Goal: Find specific page/section: Find specific page/section

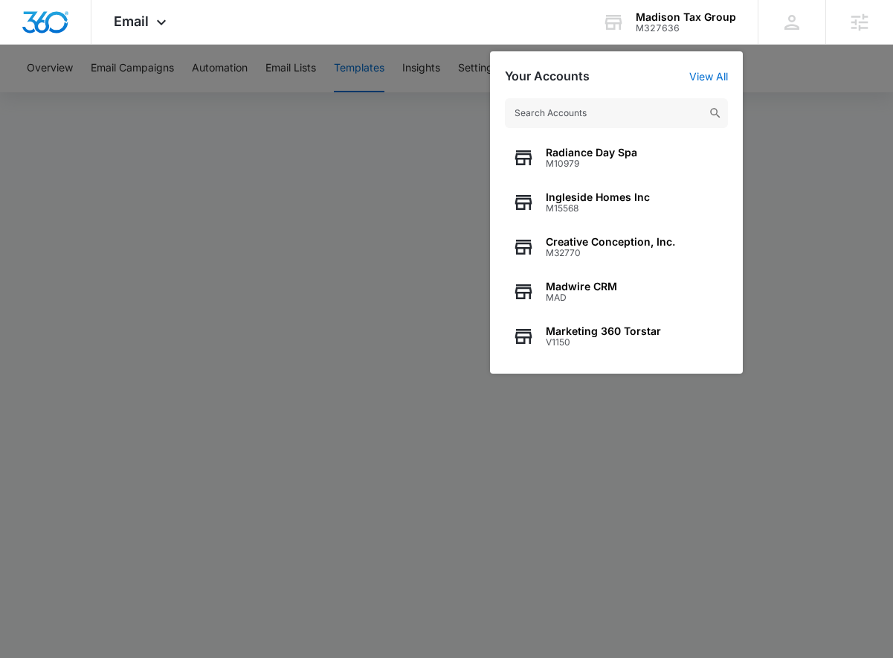
click at [829, 211] on div at bounding box center [446, 329] width 893 height 658
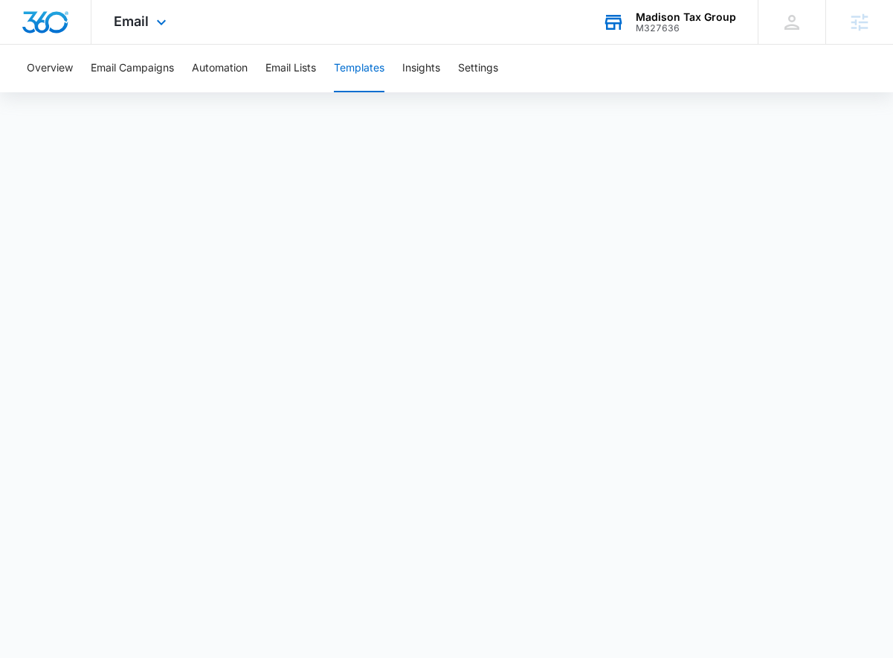
click at [672, 42] on div "Madison Tax Group M327636 Your Accounts View All" at bounding box center [669, 22] width 178 height 44
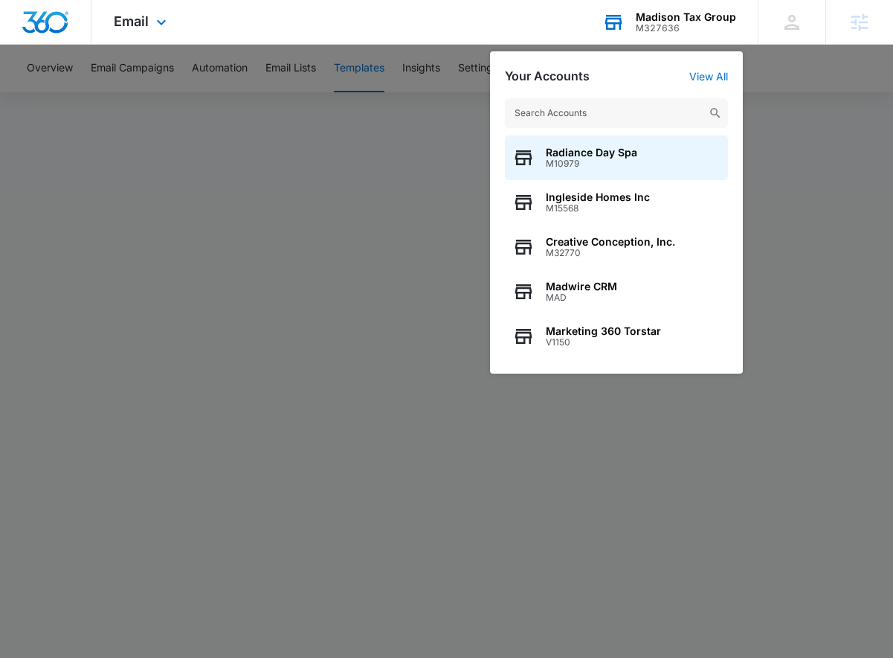
click at [665, 106] on input "text" at bounding box center [616, 113] width 223 height 30
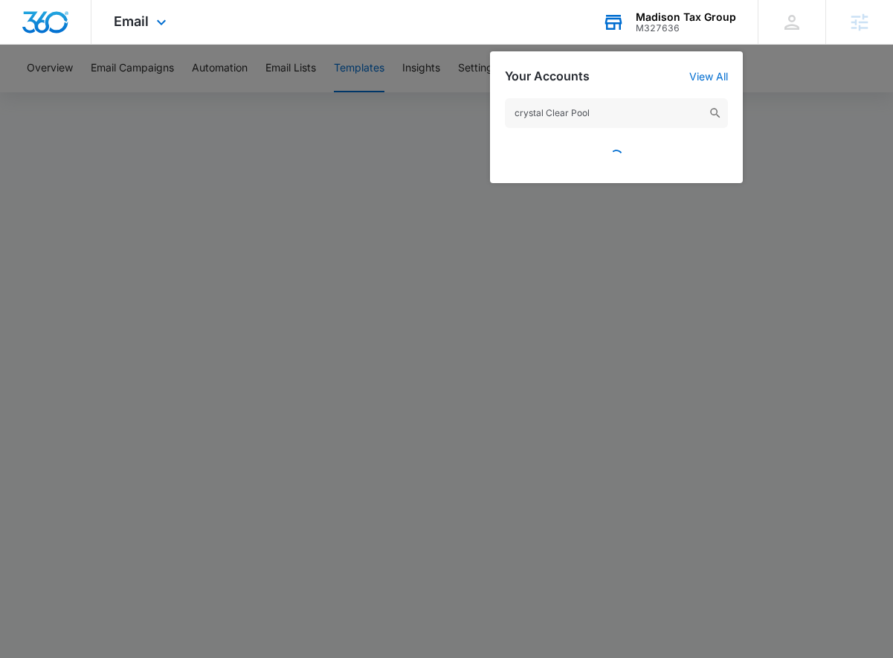
type input "crystal Clear Pools"
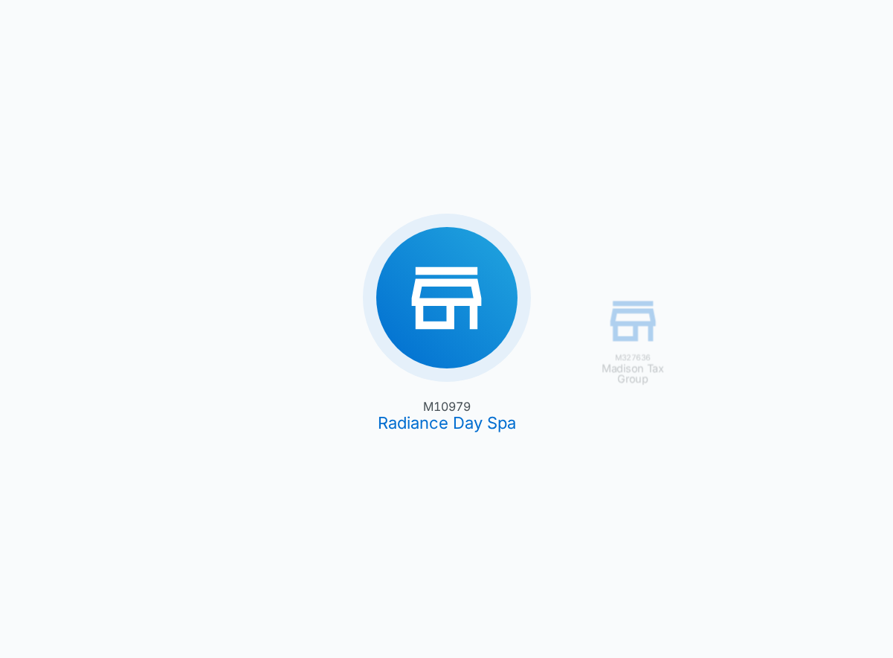
click at [786, 39] on div "M327636 Madison Tax Group M10979 Radiance Day Spa" at bounding box center [446, 329] width 893 height 658
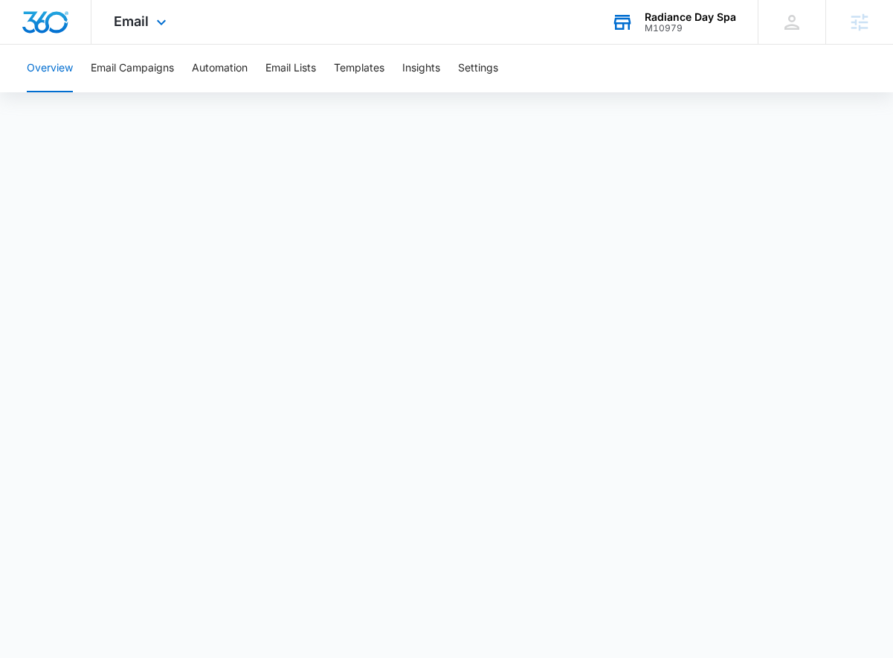
click at [696, 27] on div "M10979" at bounding box center [691, 28] width 92 height 10
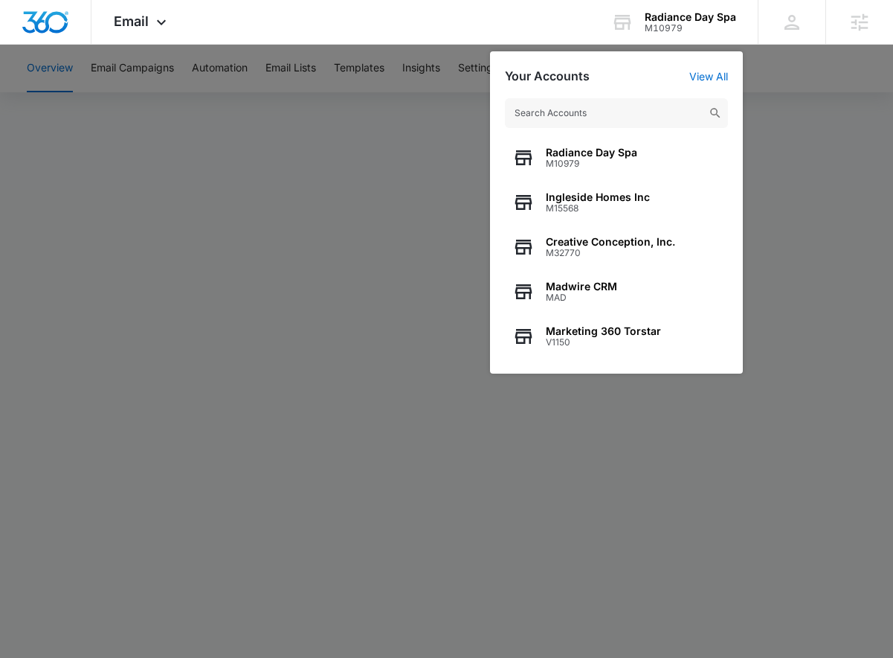
click at [655, 109] on input "text" at bounding box center [616, 113] width 223 height 30
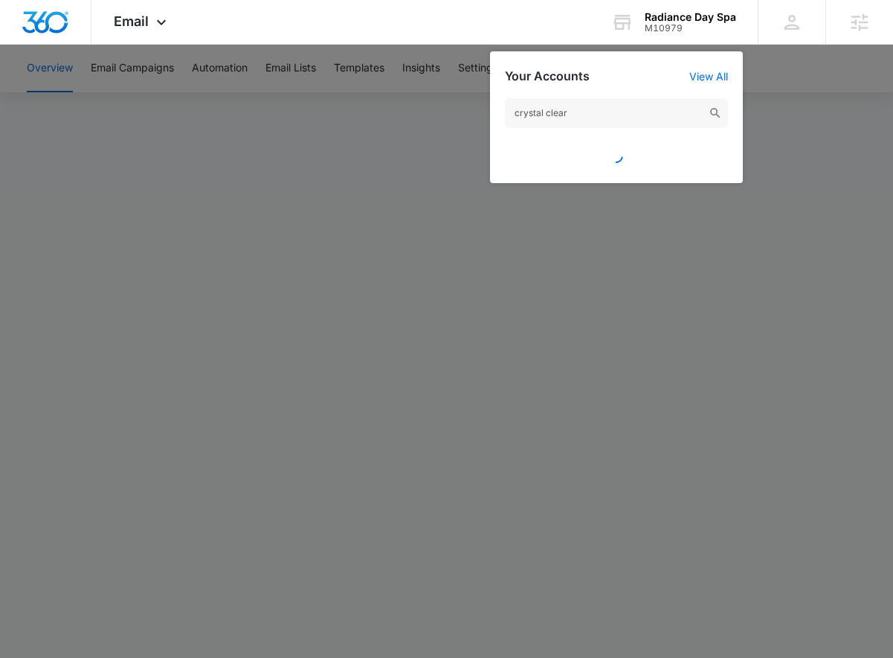
click at [509, 148] on div at bounding box center [616, 151] width 223 height 33
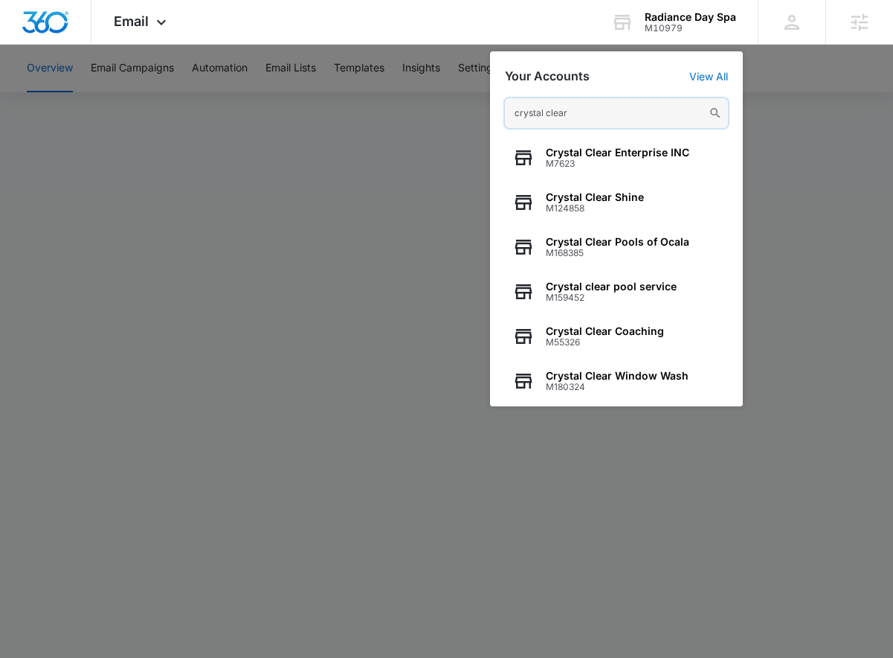
click at [636, 103] on input "crystal clear" at bounding box center [616, 113] width 223 height 30
click at [646, 116] on input "crystal clear" at bounding box center [616, 113] width 223 height 30
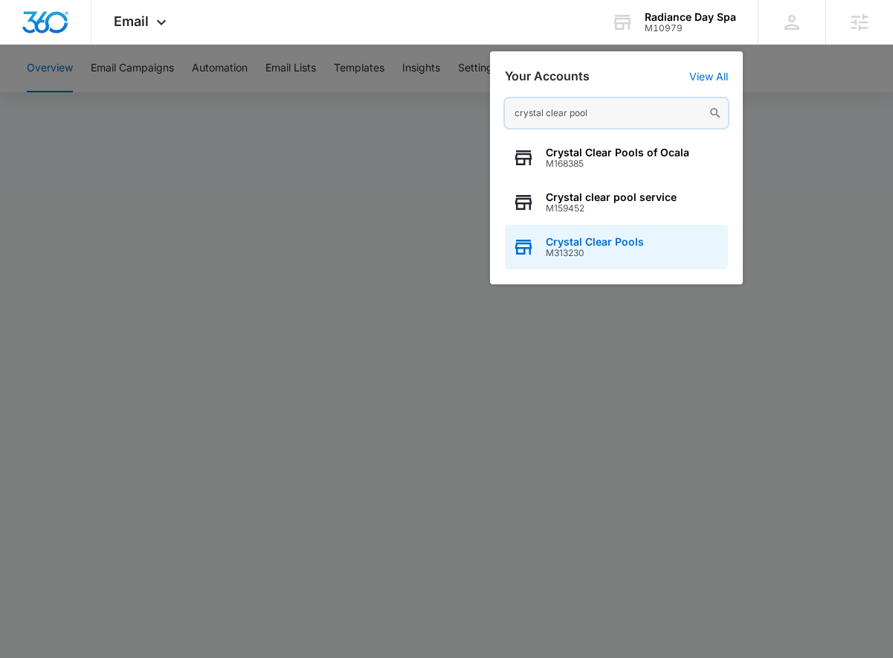
type input "crystal clear pool"
click at [630, 230] on div "Crystal Clear Pools M313230" at bounding box center [616, 247] width 223 height 45
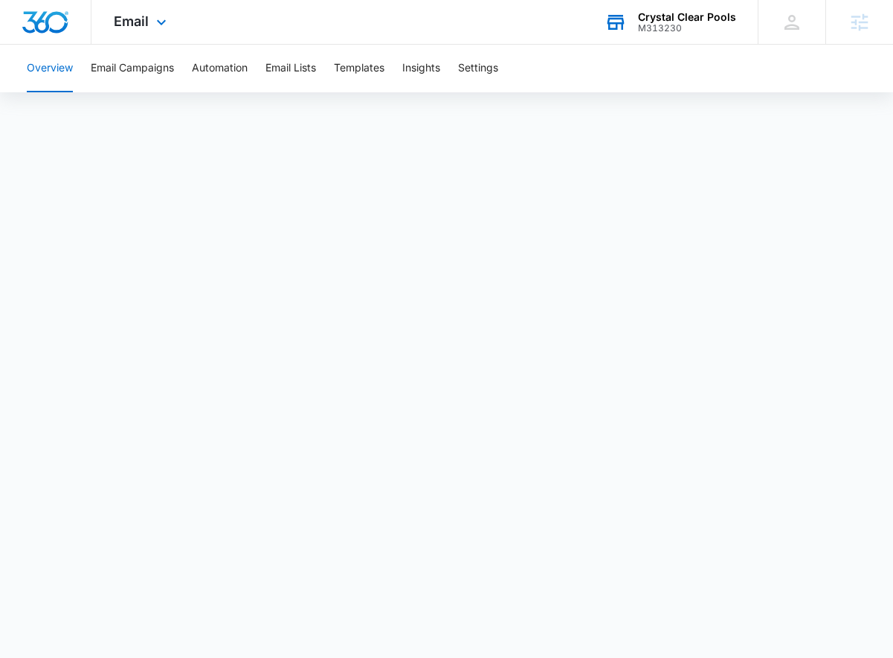
click at [715, 22] on div "Crystal Clear Pools" at bounding box center [687, 17] width 98 height 12
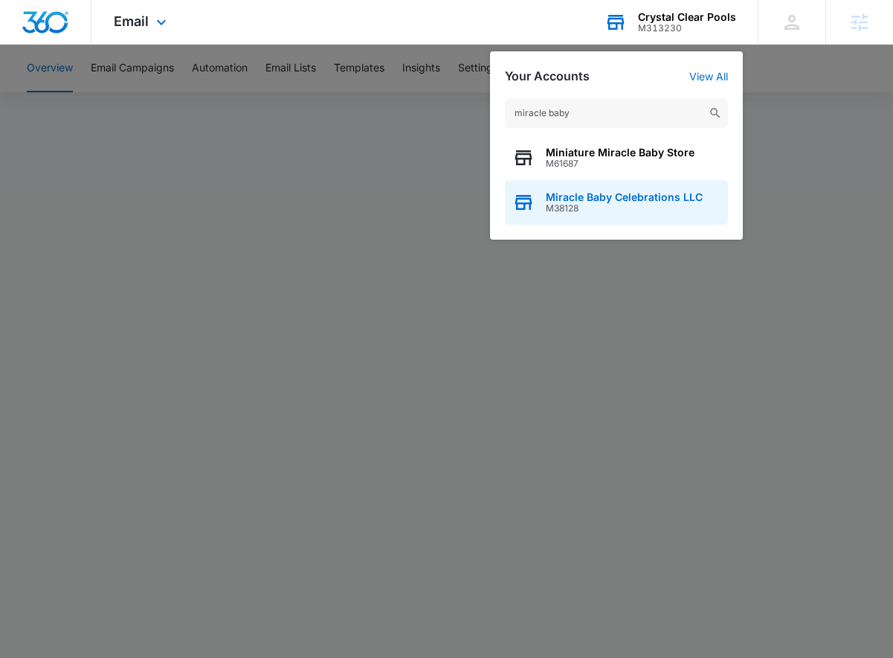
type input "miracle baby"
click at [626, 200] on span "Miracle Baby Celebrations LLC" at bounding box center [624, 197] width 157 height 12
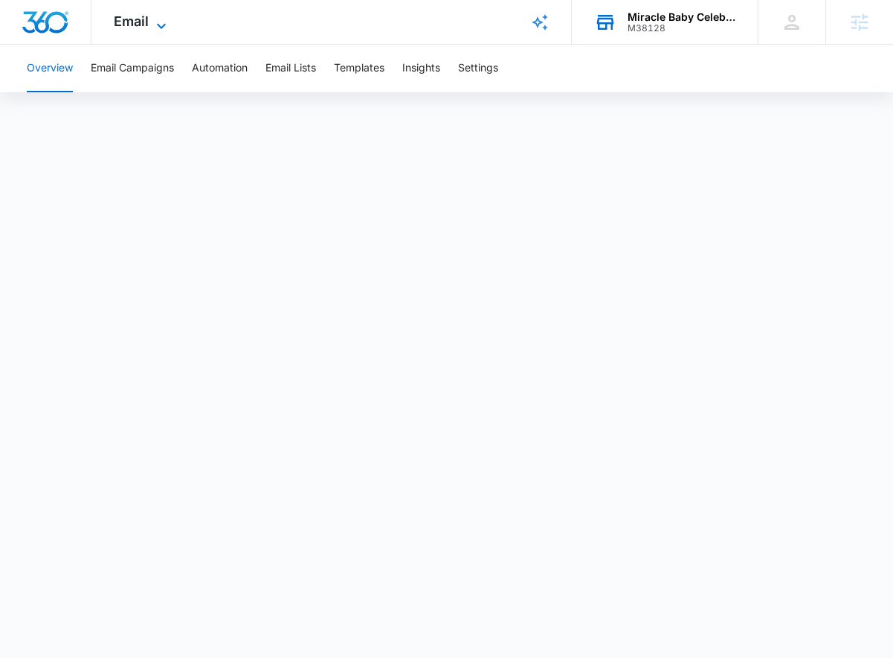
click at [153, 27] on icon at bounding box center [162, 26] width 18 height 18
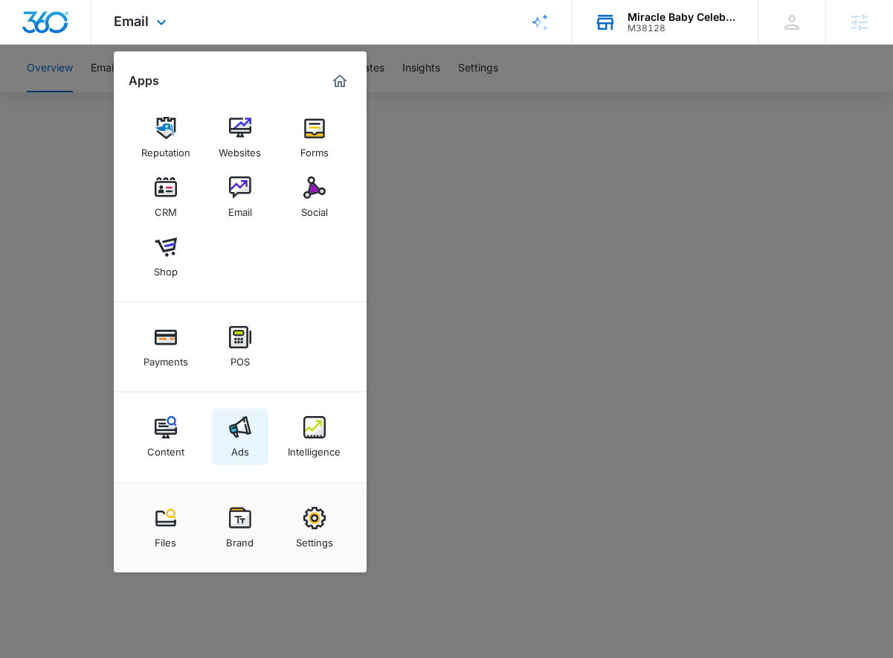
click at [259, 438] on link "Ads" at bounding box center [240, 436] width 57 height 57
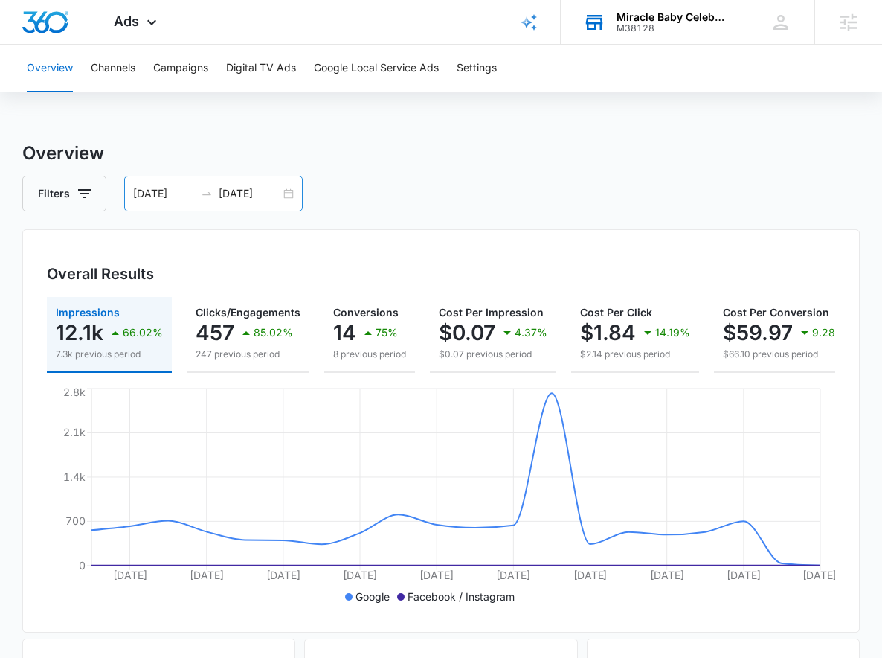
click at [257, 196] on input "[DATE]" at bounding box center [250, 193] width 62 height 16
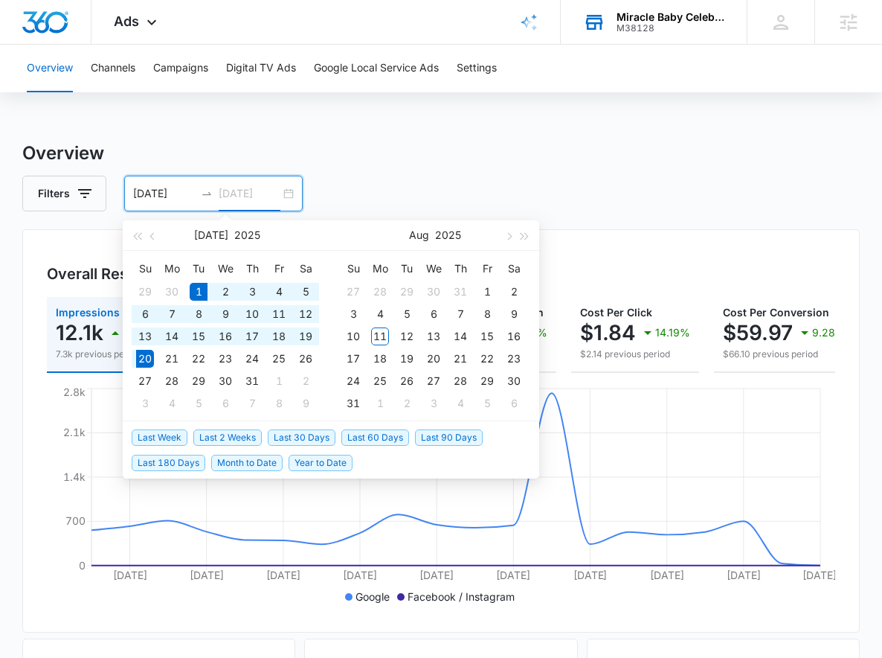
type input "[DATE]"
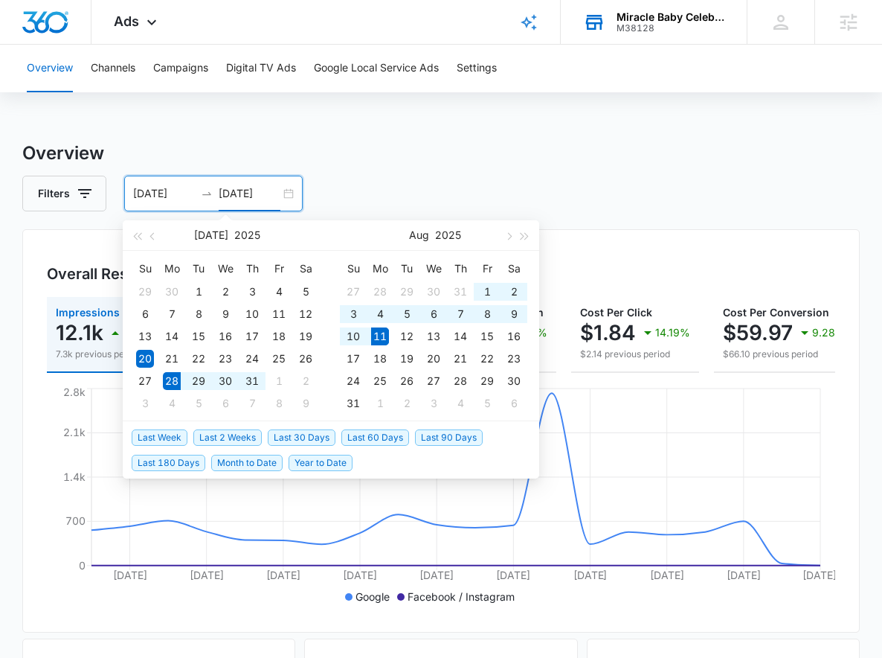
click at [230, 438] on span "Last 2 Weeks" at bounding box center [227, 437] width 68 height 16
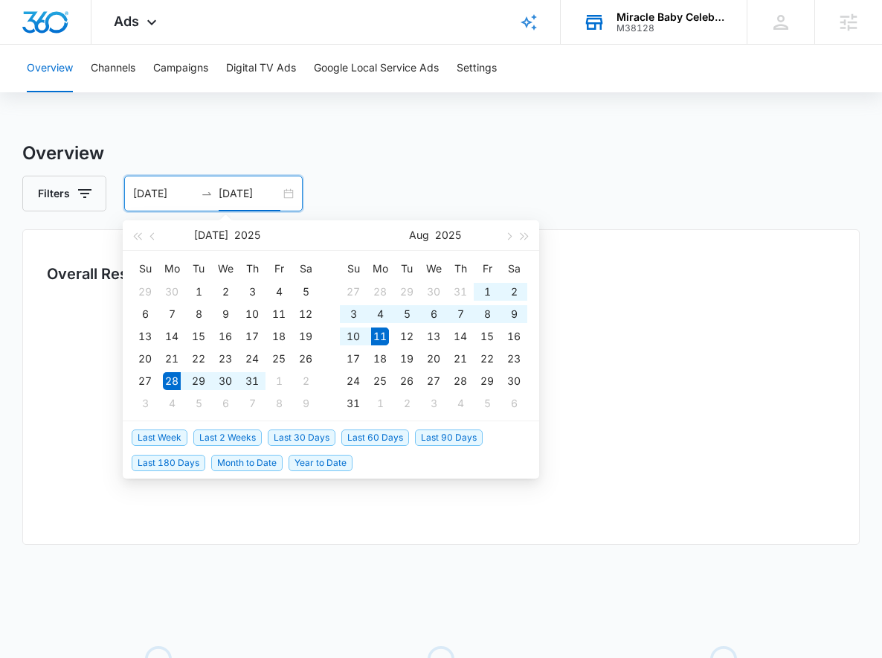
type input "[DATE]"
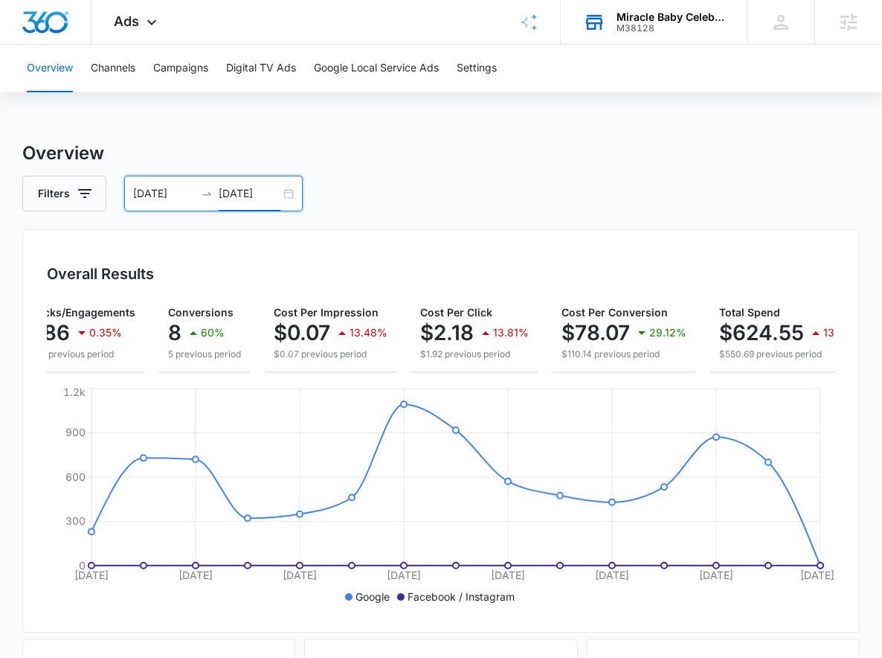
scroll to position [0, 192]
